Goal: Task Accomplishment & Management: Use online tool/utility

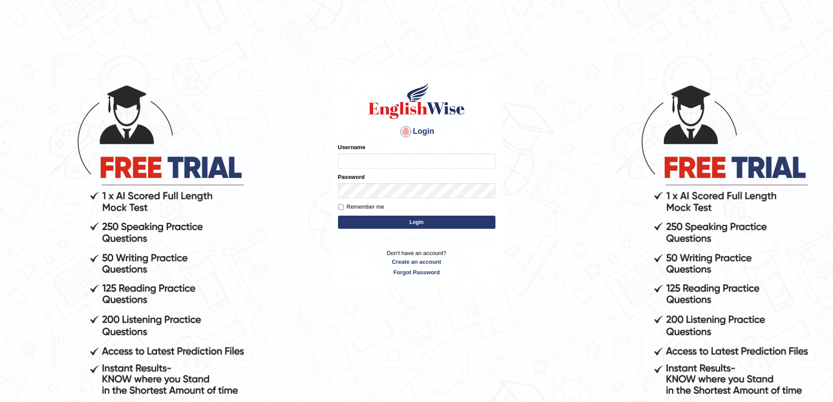
click at [379, 160] on input "Username" at bounding box center [416, 160] width 157 height 15
type input "0425200959"
click at [338, 216] on button "Login" at bounding box center [416, 222] width 157 height 13
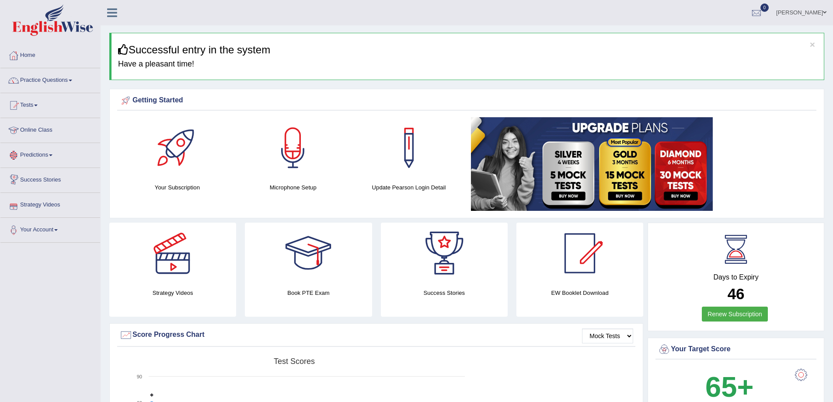
click at [59, 133] on link "Online Class" at bounding box center [50, 129] width 100 height 22
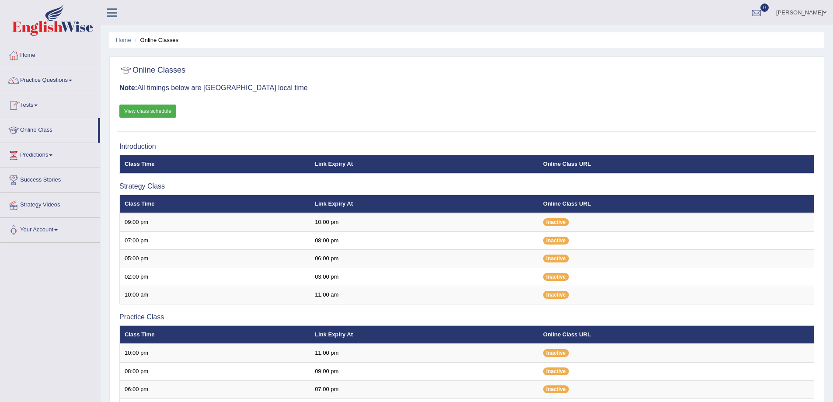
click at [38, 107] on link "Tests" at bounding box center [50, 104] width 100 height 22
click at [36, 101] on link "Tests" at bounding box center [50, 104] width 100 height 22
click at [41, 128] on link "Take Practice Sectional Test" at bounding box center [57, 126] width 82 height 16
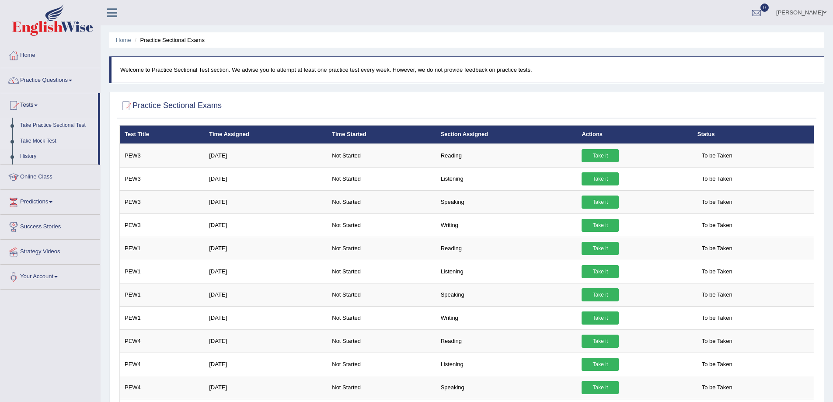
click at [39, 139] on link "Take Mock Test" at bounding box center [57, 141] width 82 height 16
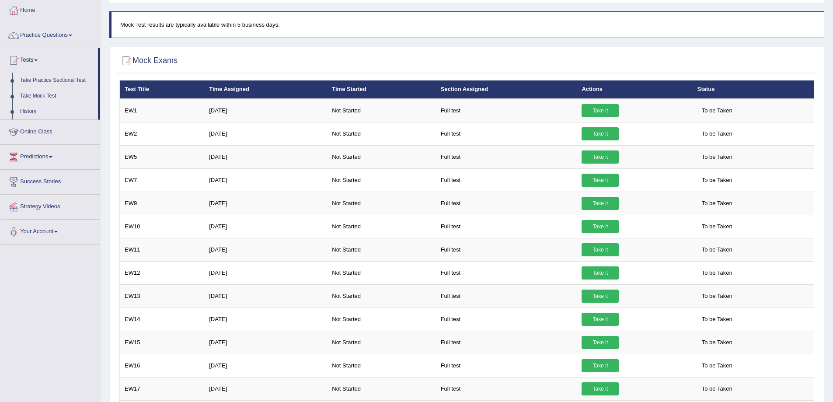
scroll to position [44, 0]
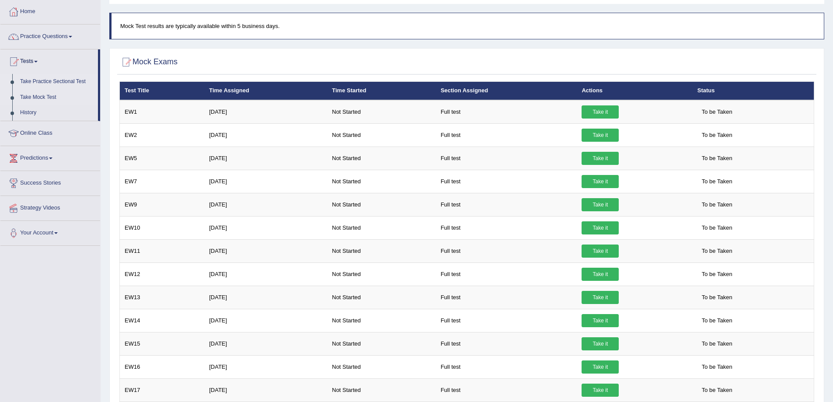
click at [60, 79] on link "Take Practice Sectional Test" at bounding box center [57, 82] width 82 height 16
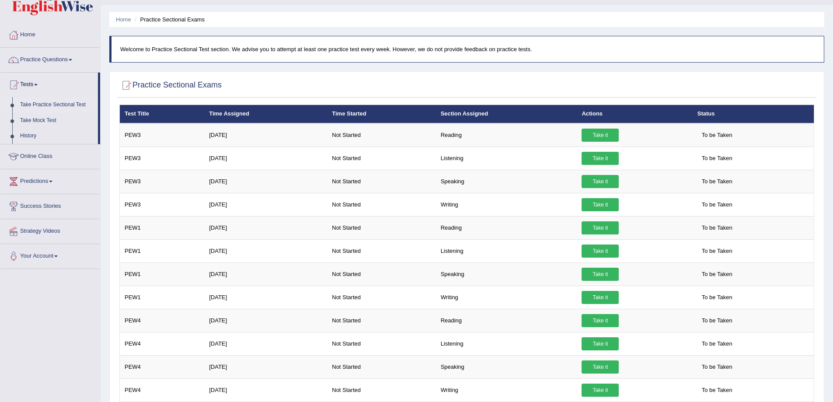
scroll to position [20, 0]
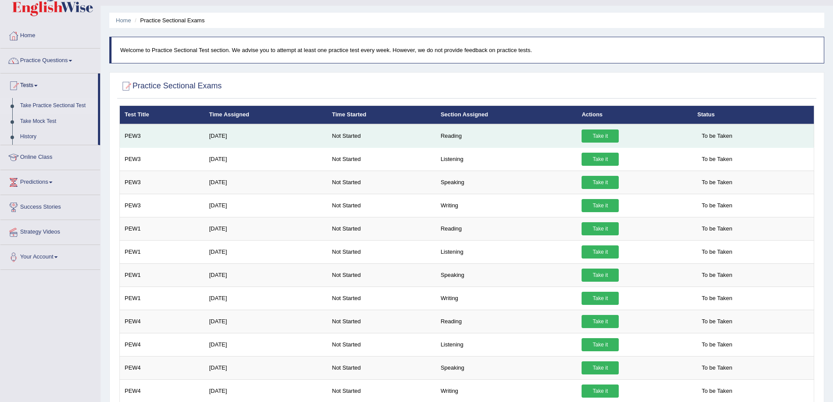
click at [611, 136] on link "Take it" at bounding box center [600, 135] width 37 height 13
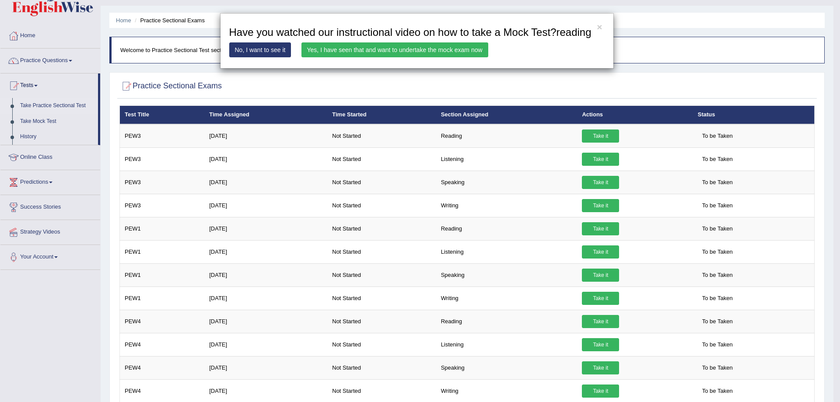
click at [255, 49] on link "No, I want to see it" at bounding box center [260, 49] width 62 height 15
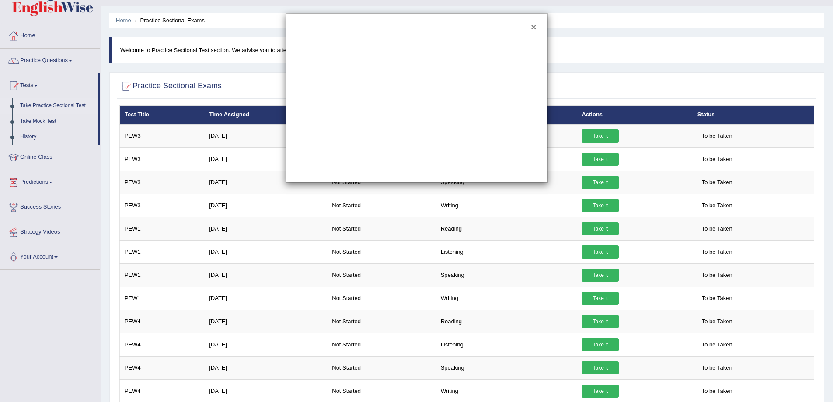
click at [534, 24] on button "×" at bounding box center [533, 26] width 5 height 9
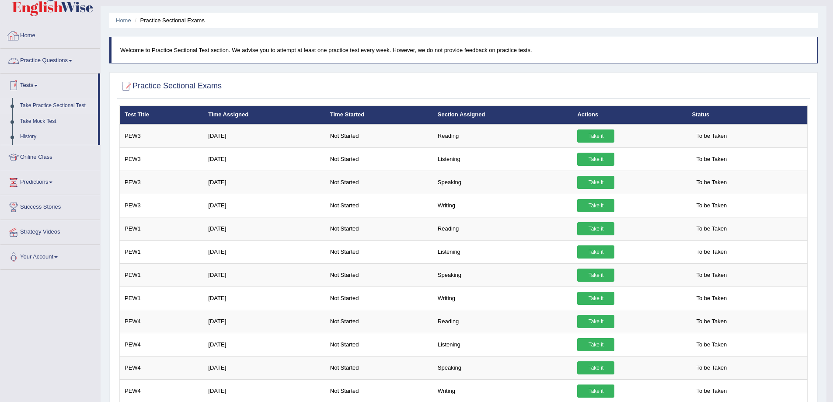
click at [32, 35] on link "Home" at bounding box center [50, 35] width 100 height 22
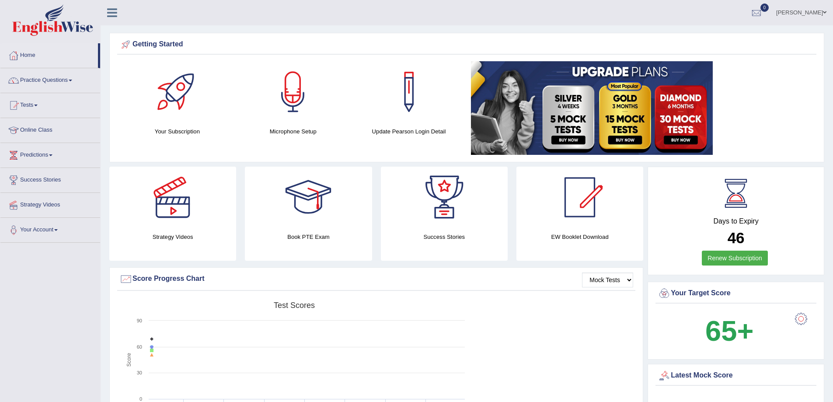
click at [73, 82] on link "Practice Questions" at bounding box center [50, 79] width 100 height 22
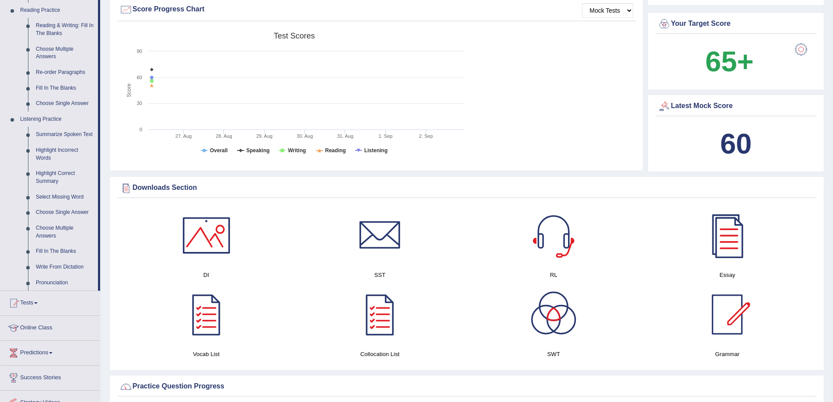
scroll to position [292, 0]
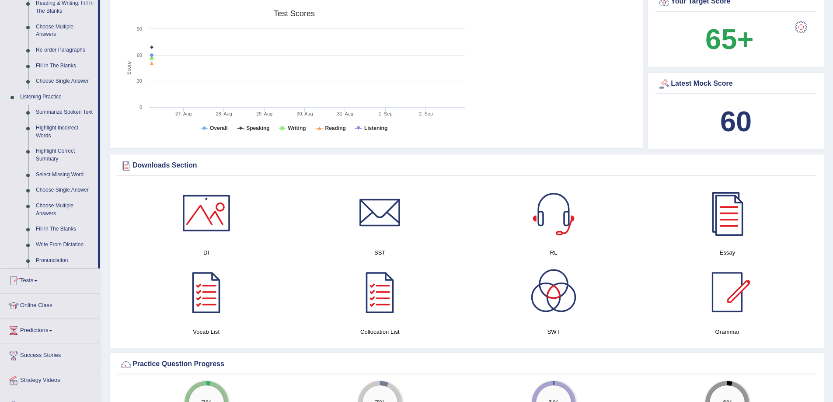
click at [36, 279] on link "Tests" at bounding box center [50, 280] width 100 height 22
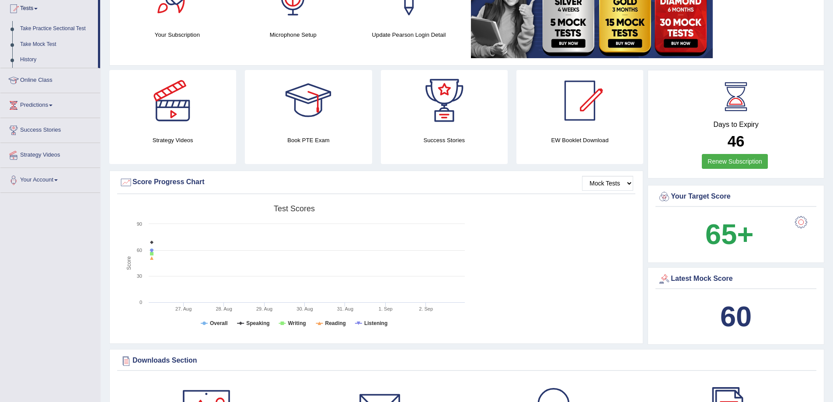
scroll to position [78, 0]
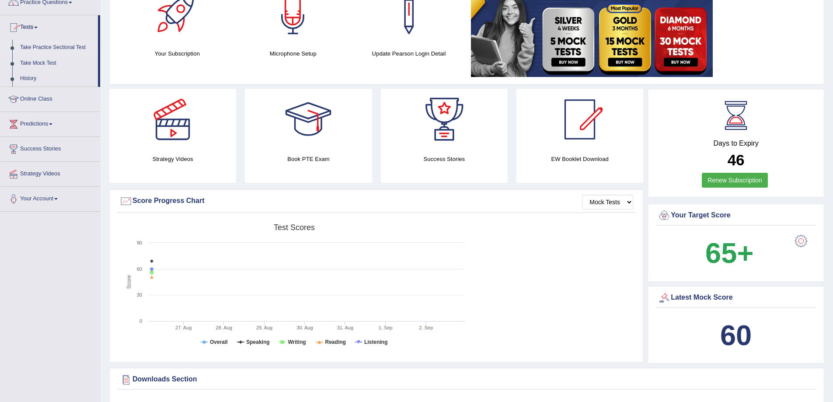
click at [52, 51] on link "Take Practice Sectional Test" at bounding box center [57, 48] width 82 height 16
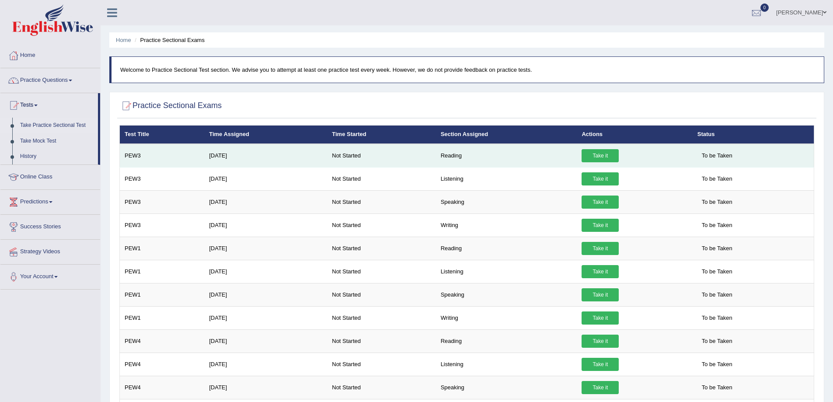
click at [611, 158] on link "Take it" at bounding box center [600, 155] width 37 height 13
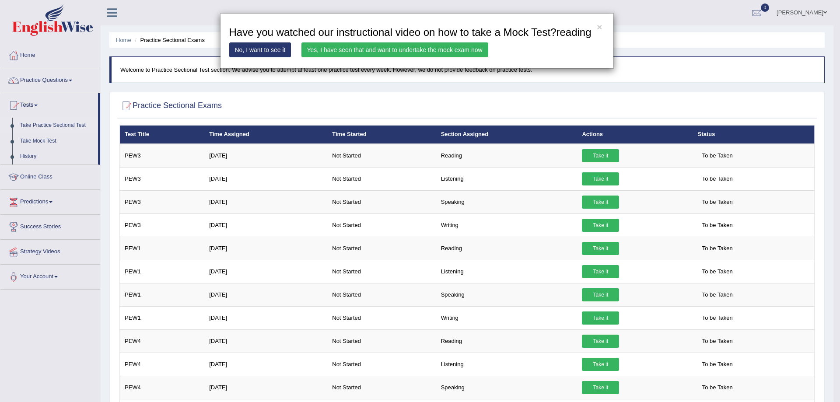
click at [450, 51] on link "Yes, I have seen that and want to undertake the mock exam now" at bounding box center [394, 49] width 187 height 15
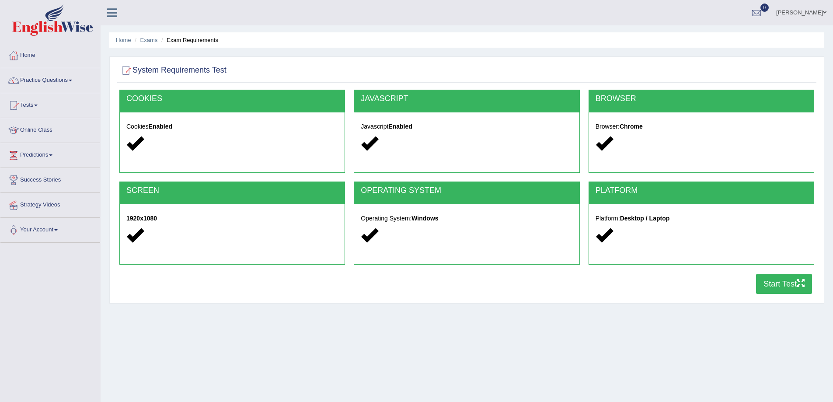
click at [777, 286] on button "Start Test" at bounding box center [784, 284] width 56 height 20
click at [26, 58] on link "Home" at bounding box center [50, 54] width 100 height 22
